Goal: Task Accomplishment & Management: Manage account settings

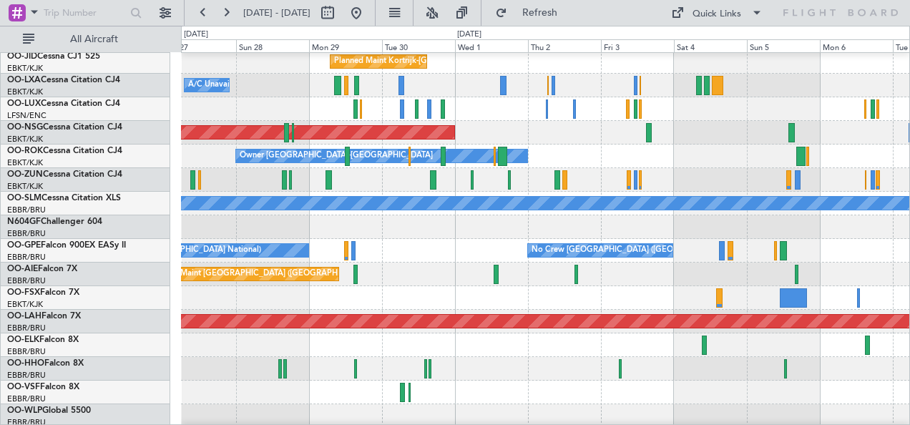
scroll to position [52, 0]
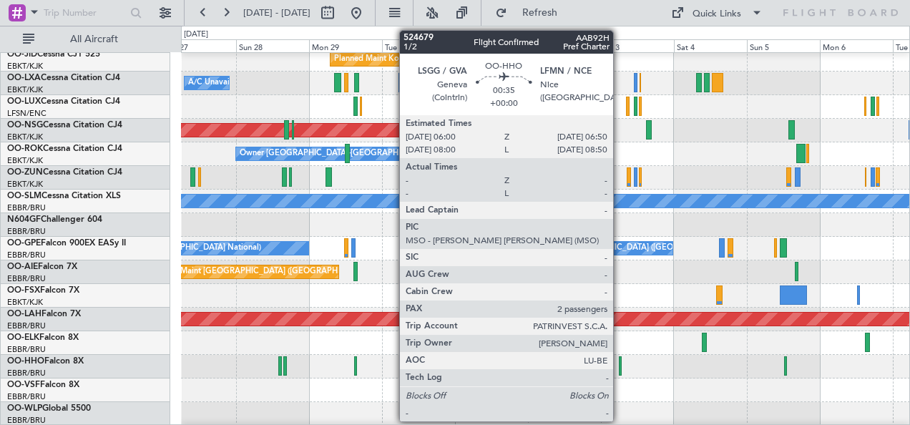
click at [620, 364] on div at bounding box center [620, 365] width 3 height 19
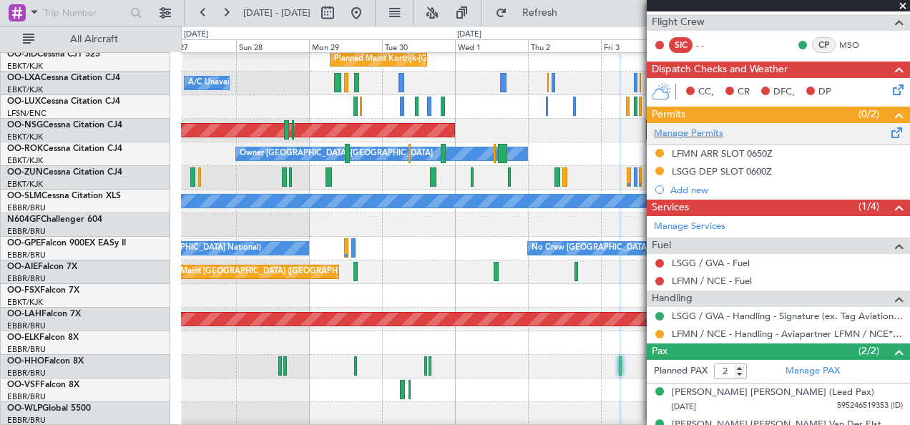
scroll to position [254, 0]
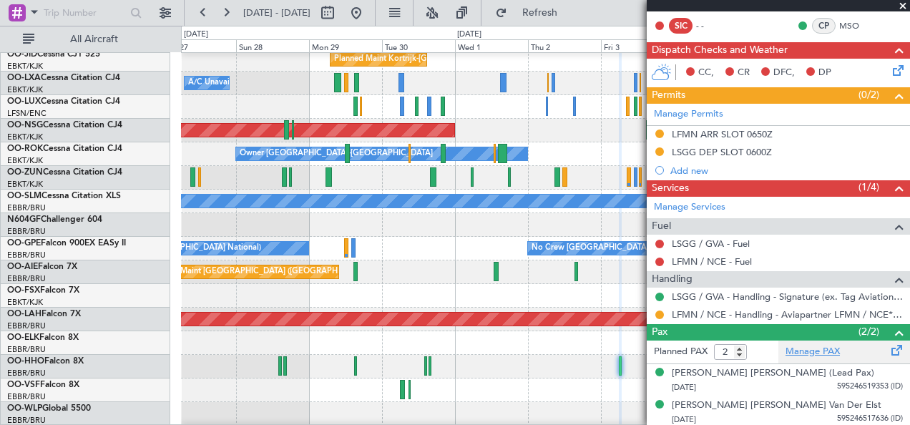
click at [814, 351] on link "Manage PAX" at bounding box center [813, 352] width 54 height 14
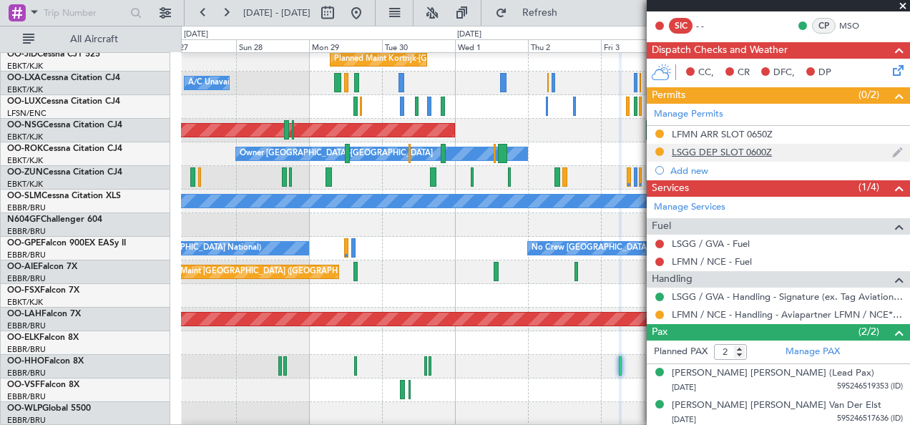
scroll to position [0, 0]
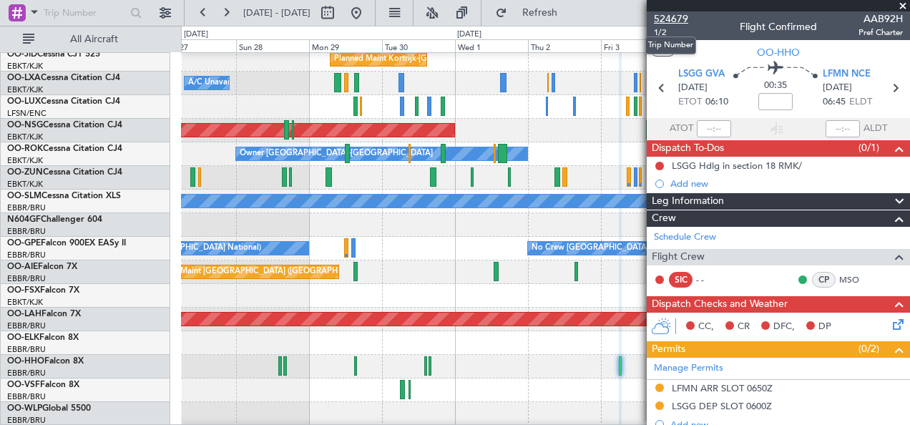
click at [682, 19] on span "524679" at bounding box center [671, 18] width 34 height 15
click at [666, 20] on span "524679" at bounding box center [671, 18] width 34 height 15
click at [368, 9] on button at bounding box center [356, 12] width 23 height 23
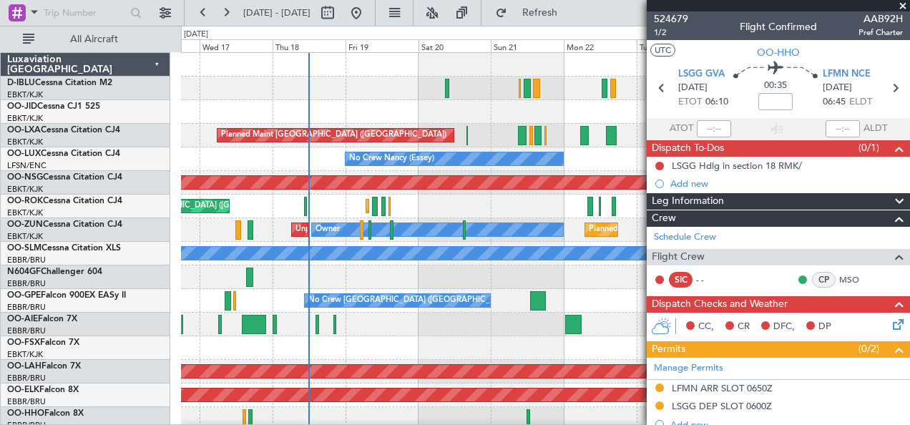
click at [262, 117] on div at bounding box center [545, 112] width 729 height 24
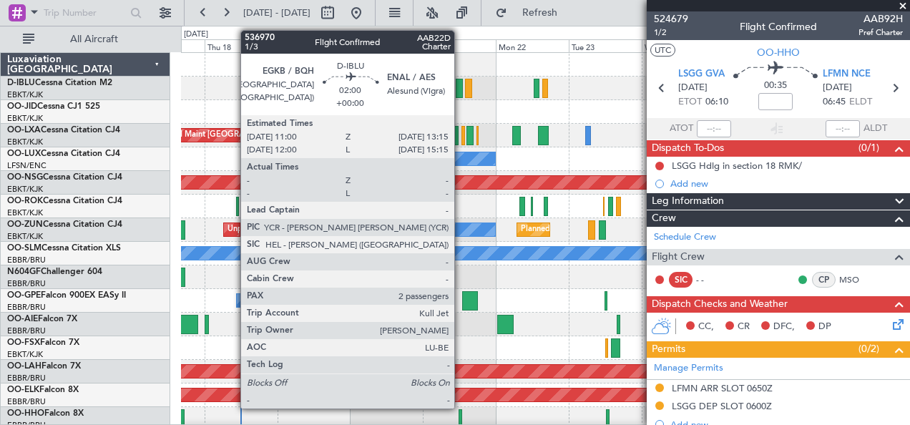
click at [462, 92] on div at bounding box center [459, 88] width 7 height 19
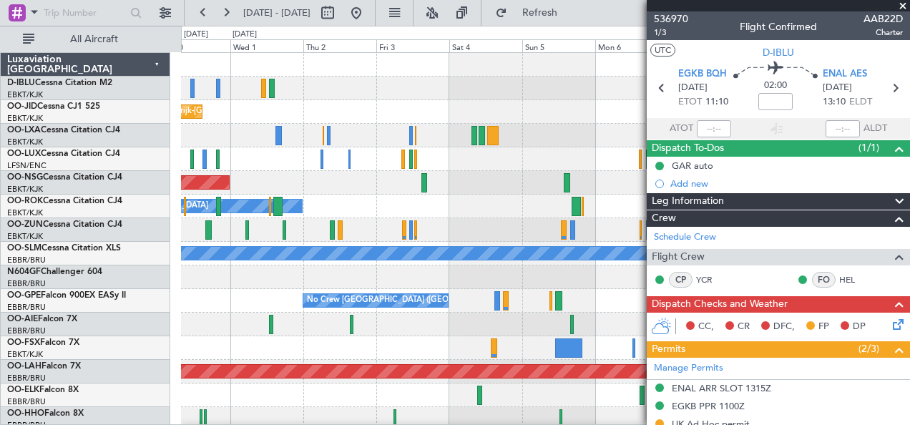
click at [467, 225] on div at bounding box center [545, 230] width 729 height 24
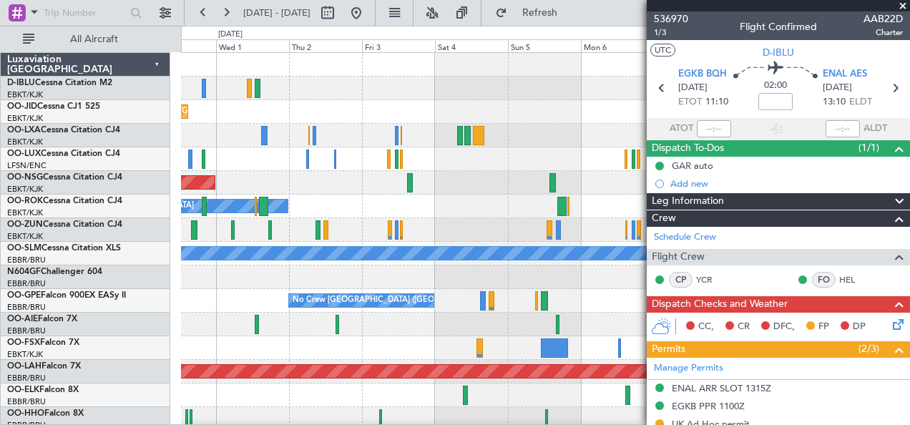
click at [444, 233] on div at bounding box center [545, 230] width 729 height 24
